Goal: Navigation & Orientation: Go to known website

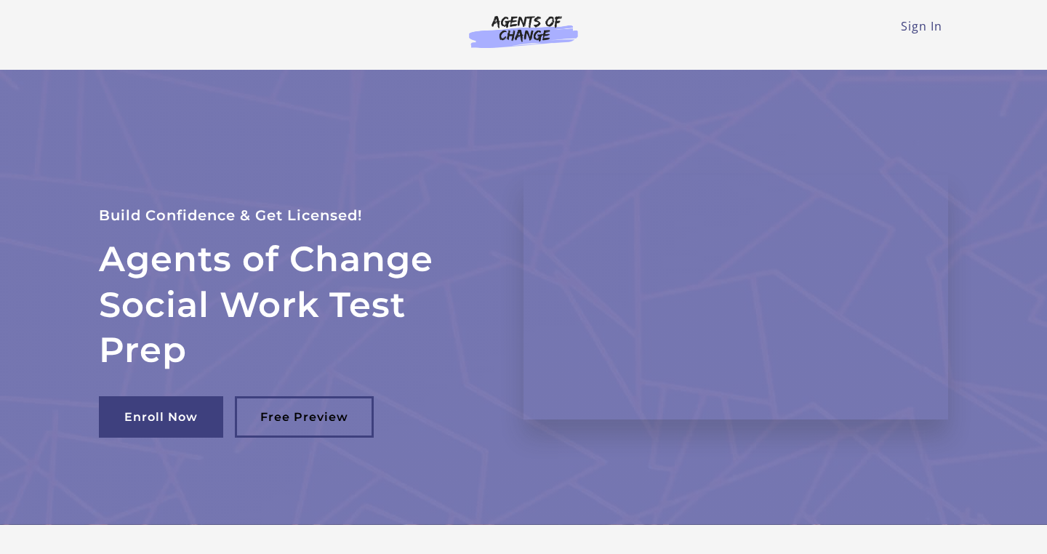
click at [526, 39] on img at bounding box center [524, 31] width 140 height 33
click at [525, 36] on img at bounding box center [524, 31] width 140 height 33
